Goal: Information Seeking & Learning: Learn about a topic

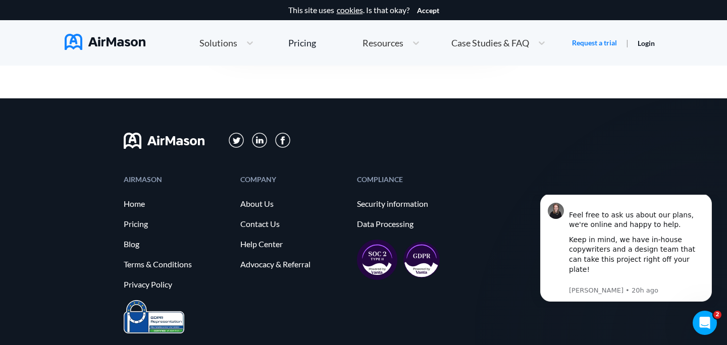
scroll to position [2449, 0]
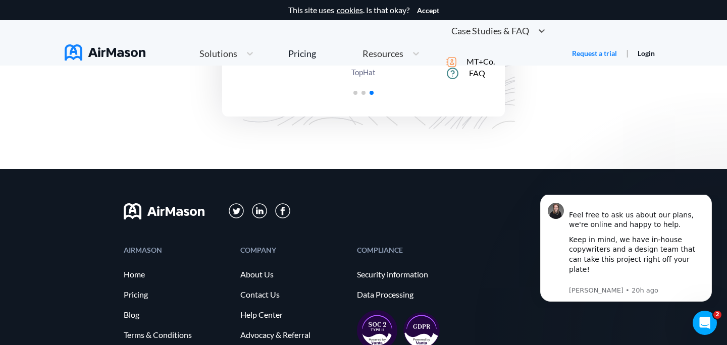
click at [480, 35] on span "Case Studies & FAQ" at bounding box center [490, 30] width 78 height 9
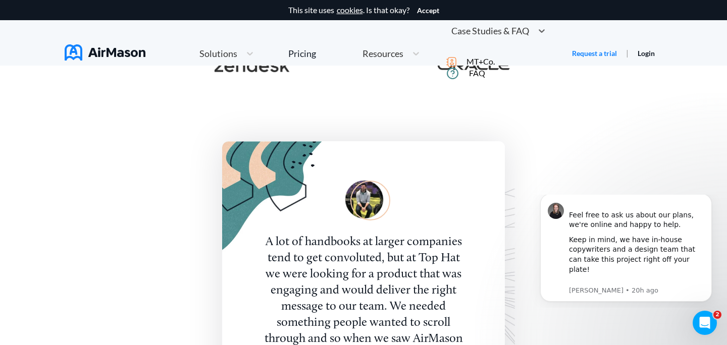
click at [495, 66] on span "MT+Co." at bounding box center [480, 61] width 28 height 9
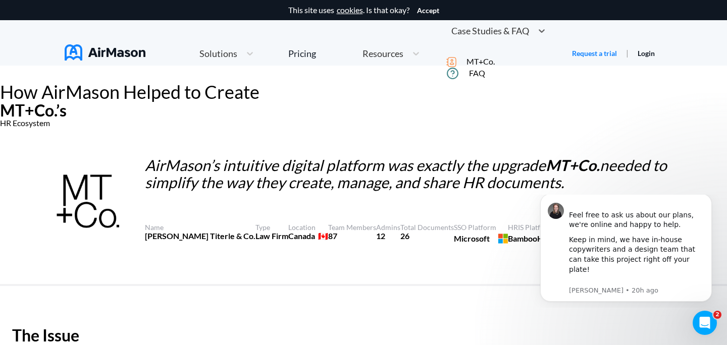
click at [484, 35] on span "Case Studies & FAQ" at bounding box center [490, 30] width 78 height 9
click at [481, 80] on div "FAQ" at bounding box center [498, 73] width 104 height 13
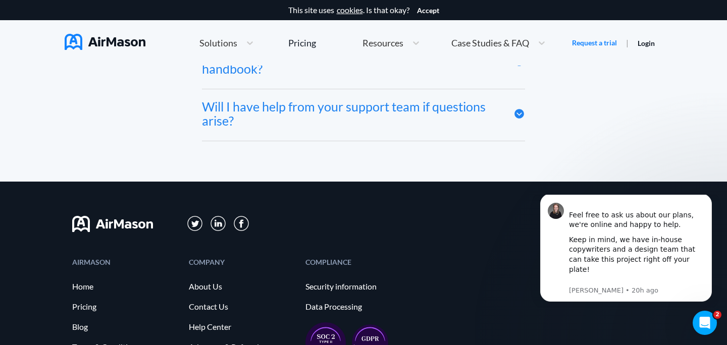
scroll to position [4756, 0]
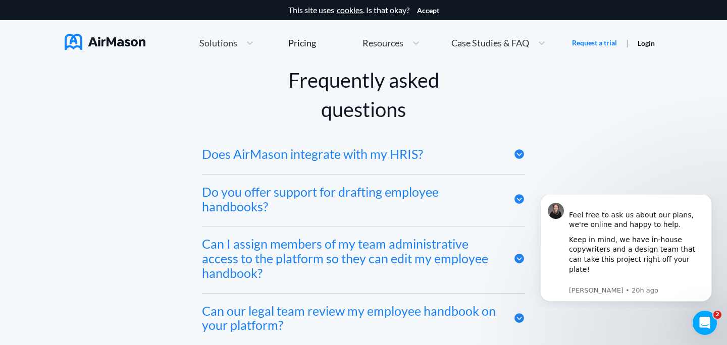
click at [410, 151] on div "Does AirMason integrate with my HRIS?" at bounding box center [312, 154] width 221 height 15
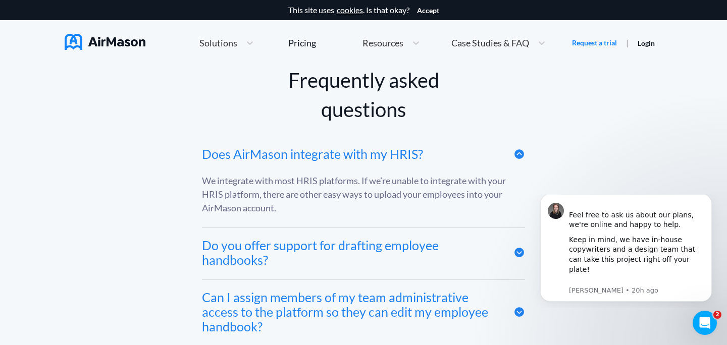
click at [410, 151] on div "Does AirMason integrate with my HRIS?" at bounding box center [312, 154] width 221 height 15
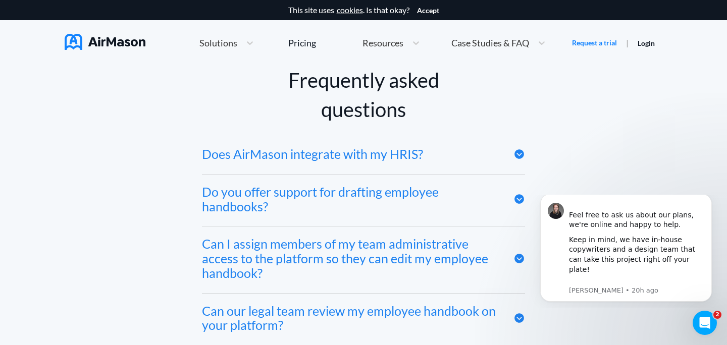
click at [419, 193] on div "Do you offer support for drafting employee handbooks?" at bounding box center [350, 199] width 296 height 29
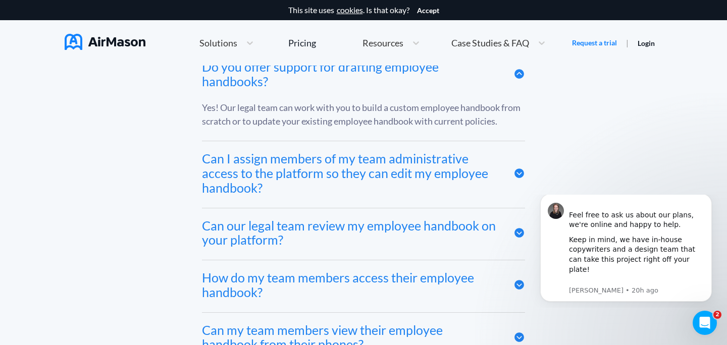
scroll to position [4884, 0]
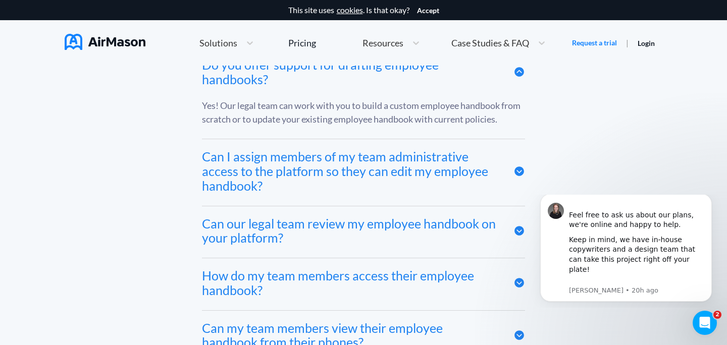
click at [430, 175] on div "Can I assign members of my team administrative access to the platform so they c…" at bounding box center [350, 170] width 296 height 43
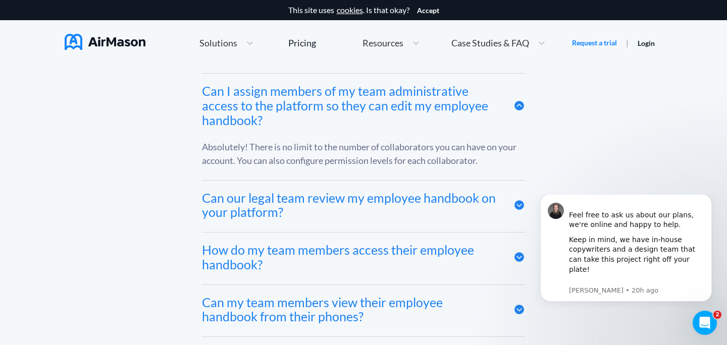
scroll to position [4954, 0]
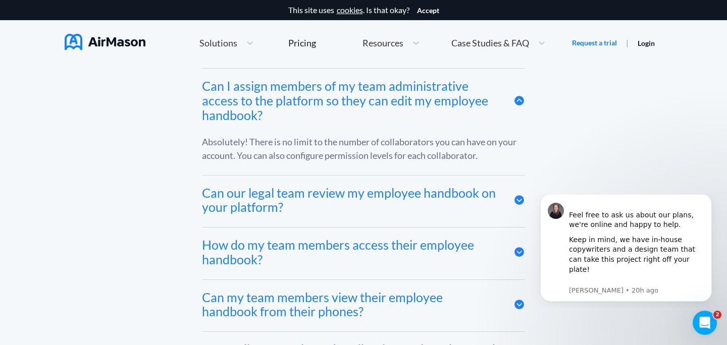
click at [427, 191] on div "Can our legal team review my employee handbook on your platform?" at bounding box center [350, 200] width 296 height 29
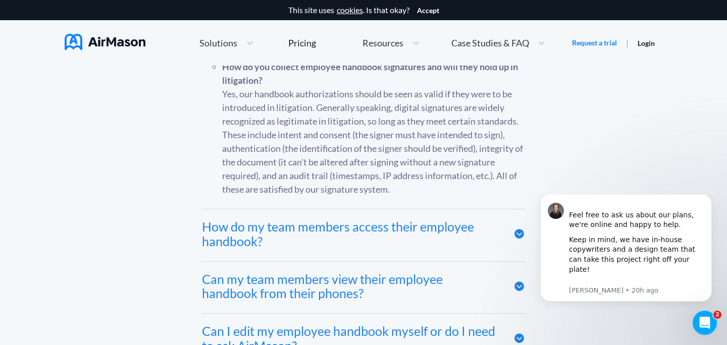
scroll to position [5157, 0]
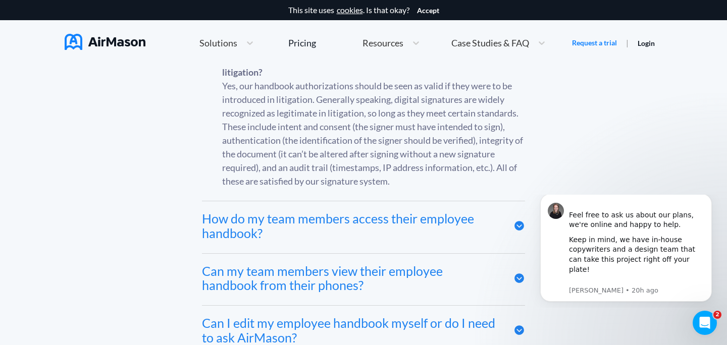
click at [422, 214] on div "How do my team members access their employee handbook?" at bounding box center [350, 225] width 296 height 29
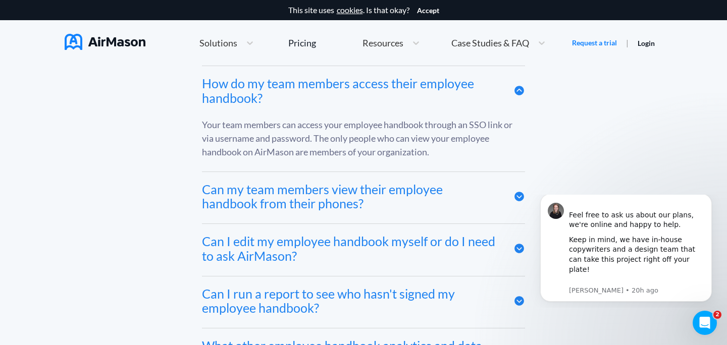
scroll to position [5298, 0]
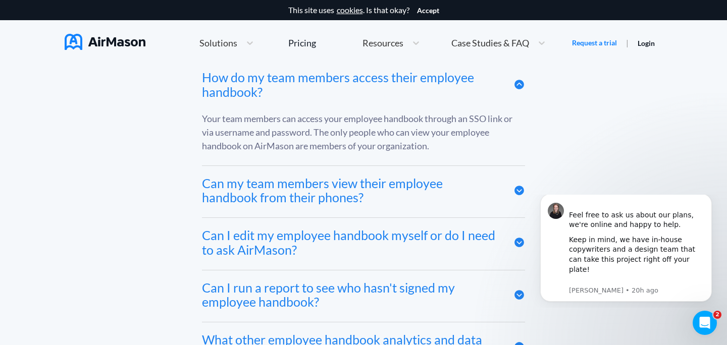
click at [416, 188] on div "Can my team members view their employee handbook from their phones?" at bounding box center [350, 190] width 296 height 29
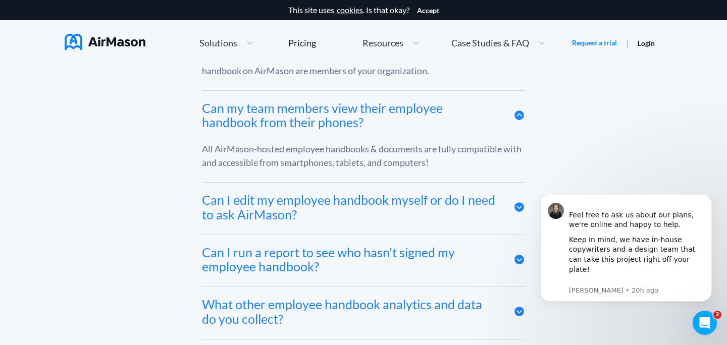
scroll to position [5384, 0]
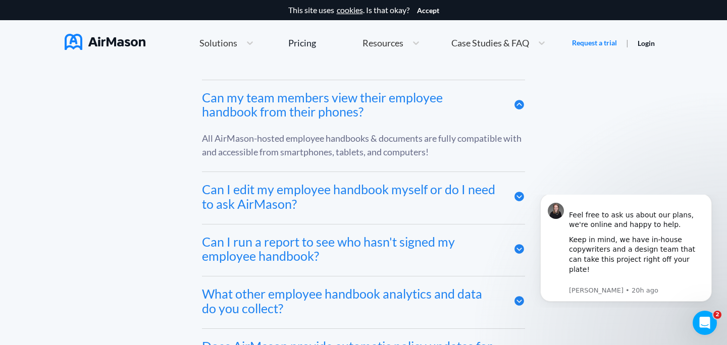
click at [416, 188] on div "Can I edit my employee handbook myself or do I need to ask AirMason?" at bounding box center [350, 196] width 296 height 29
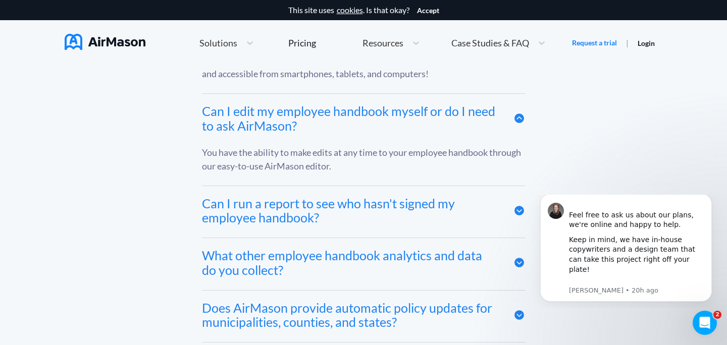
scroll to position [5463, 0]
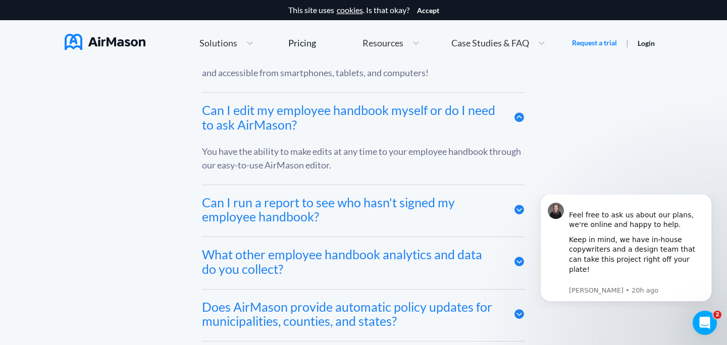
click at [421, 212] on div "Can I run a report to see who hasn't signed my employee handbook?" at bounding box center [350, 209] width 296 height 29
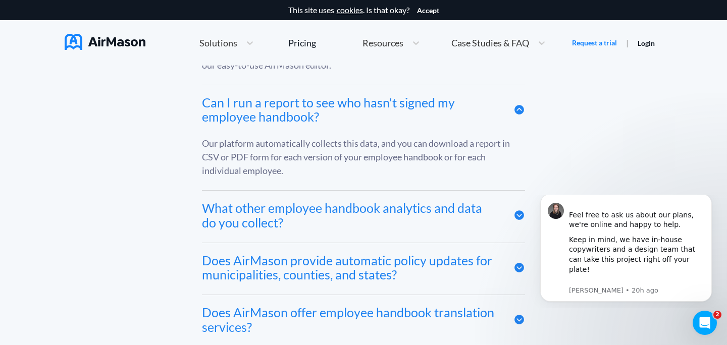
scroll to position [5564, 0]
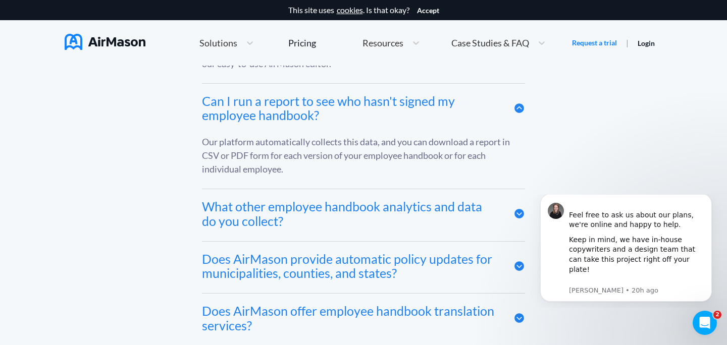
click at [421, 212] on div "What other employee handbook analytics and data do you collect?" at bounding box center [350, 213] width 296 height 29
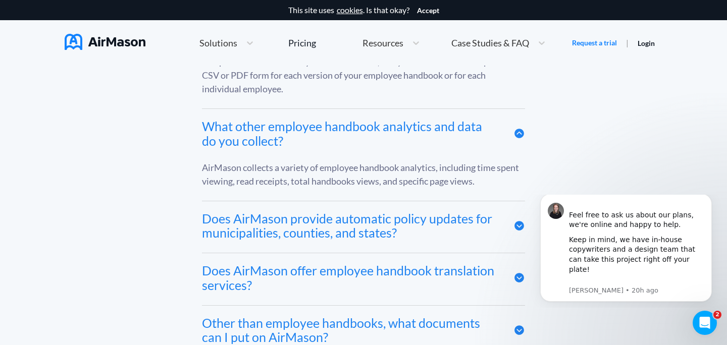
scroll to position [5654, 0]
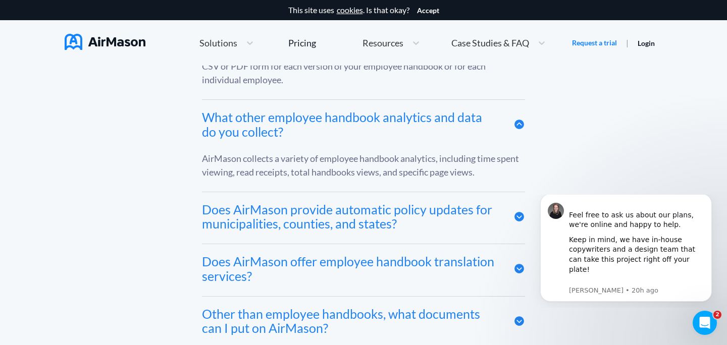
click at [421, 212] on div "Does AirMason provide automatic policy updates for municipalities, counties, an…" at bounding box center [350, 216] width 296 height 29
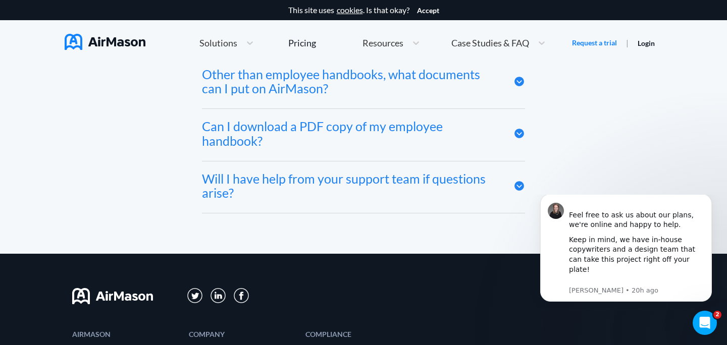
scroll to position [5916, 0]
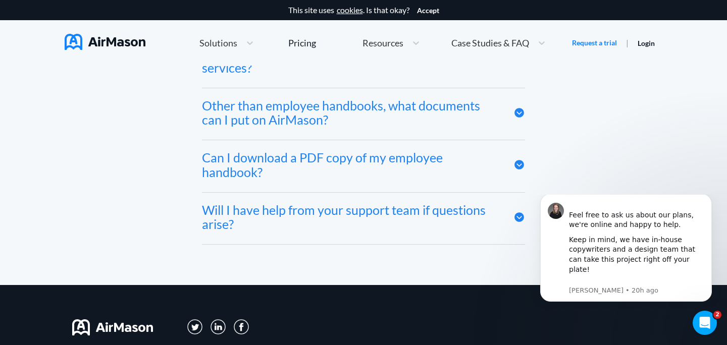
click at [431, 215] on div "Will I have help from your support team if questions arise?" at bounding box center [350, 217] width 296 height 29
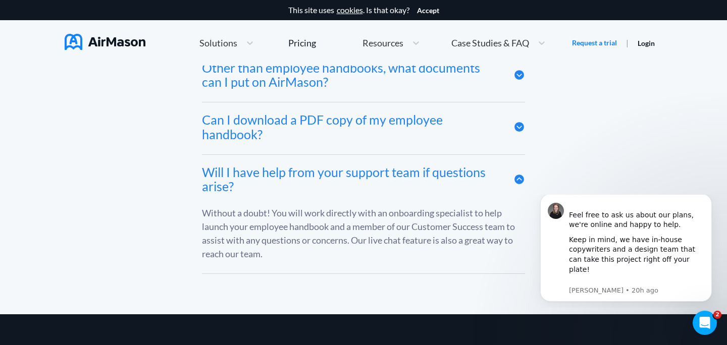
scroll to position [5957, 0]
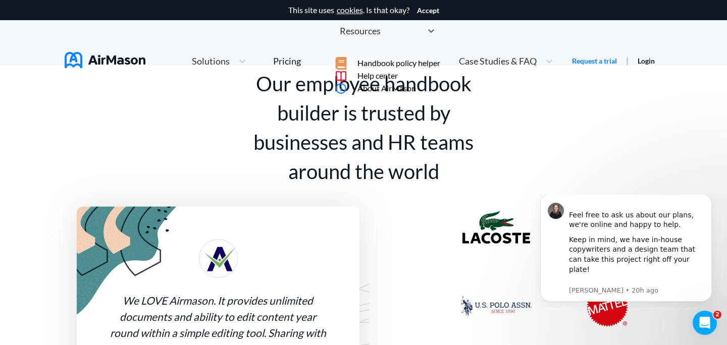
click at [402, 37] on div "Resources" at bounding box center [378, 31] width 87 height 13
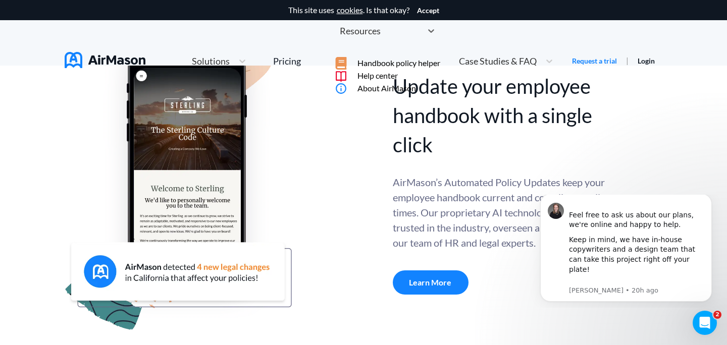
click at [412, 93] on span "About AirMason" at bounding box center [386, 88] width 59 height 9
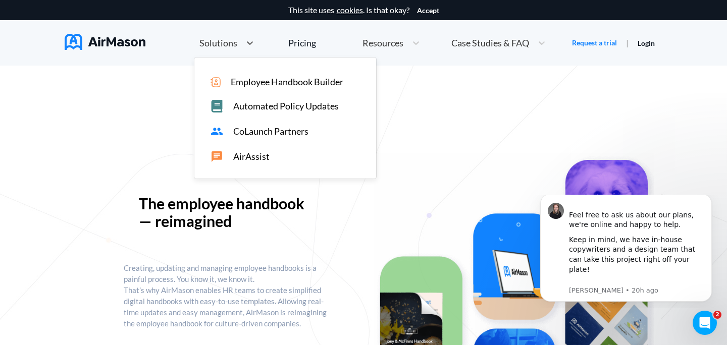
click at [237, 41] on div "Solutions" at bounding box center [217, 43] width 46 height 13
click at [246, 129] on span "CoLaunch Partners" at bounding box center [270, 131] width 75 height 11
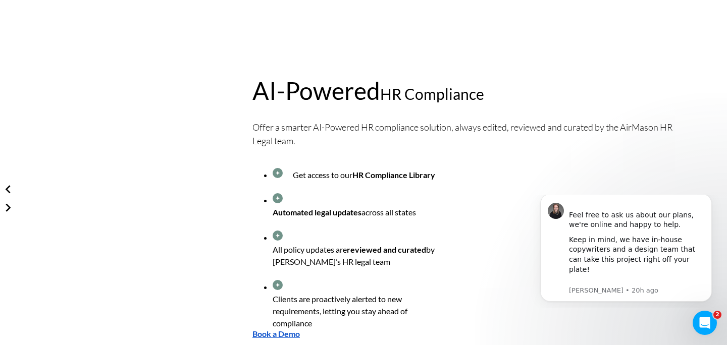
scroll to position [2201, 0]
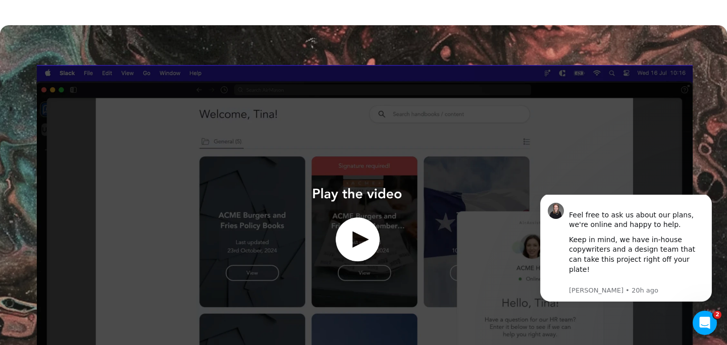
scroll to position [350, 0]
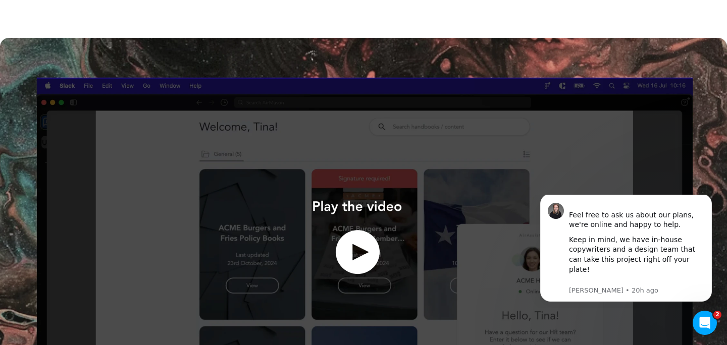
click at [357, 188] on img at bounding box center [363, 247] width 727 height 419
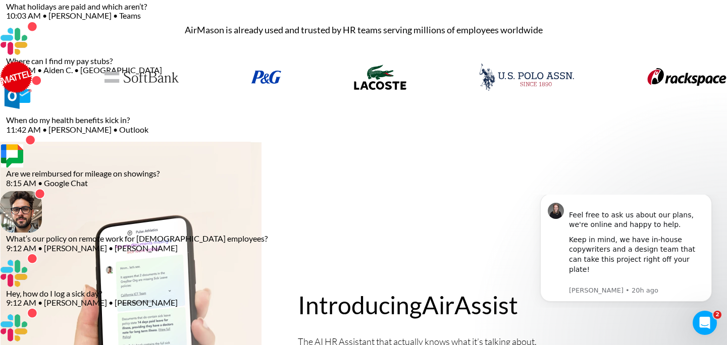
scroll to position [0, 0]
